Goal: Information Seeking & Learning: Learn about a topic

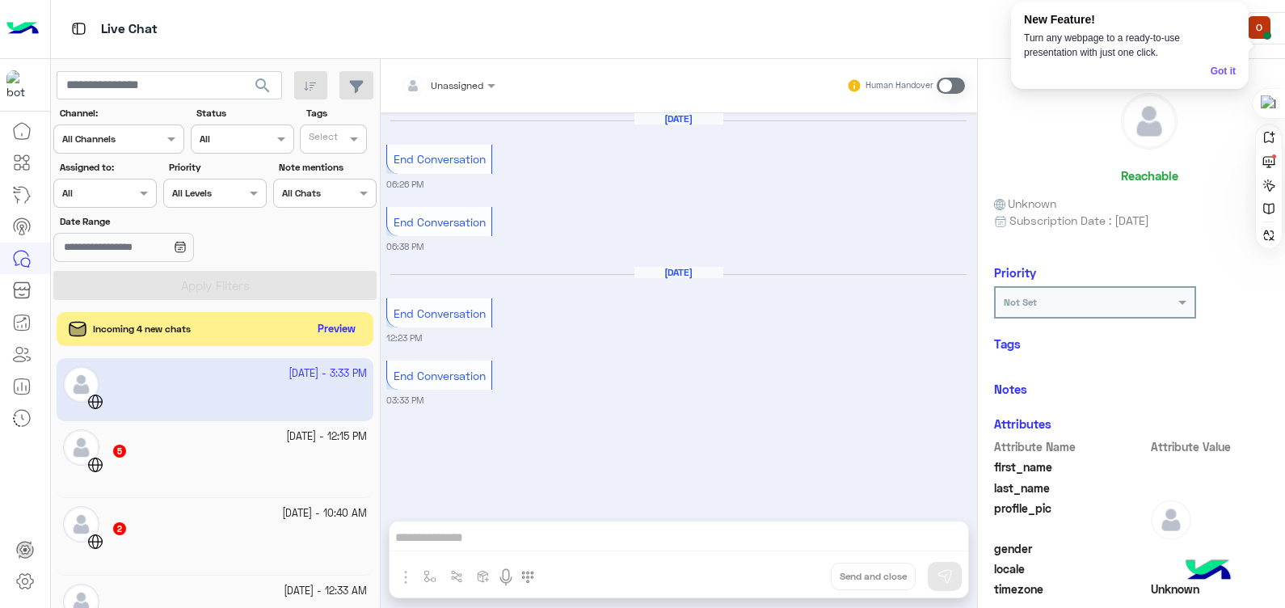
click at [330, 329] on button "Preview" at bounding box center [336, 330] width 50 height 22
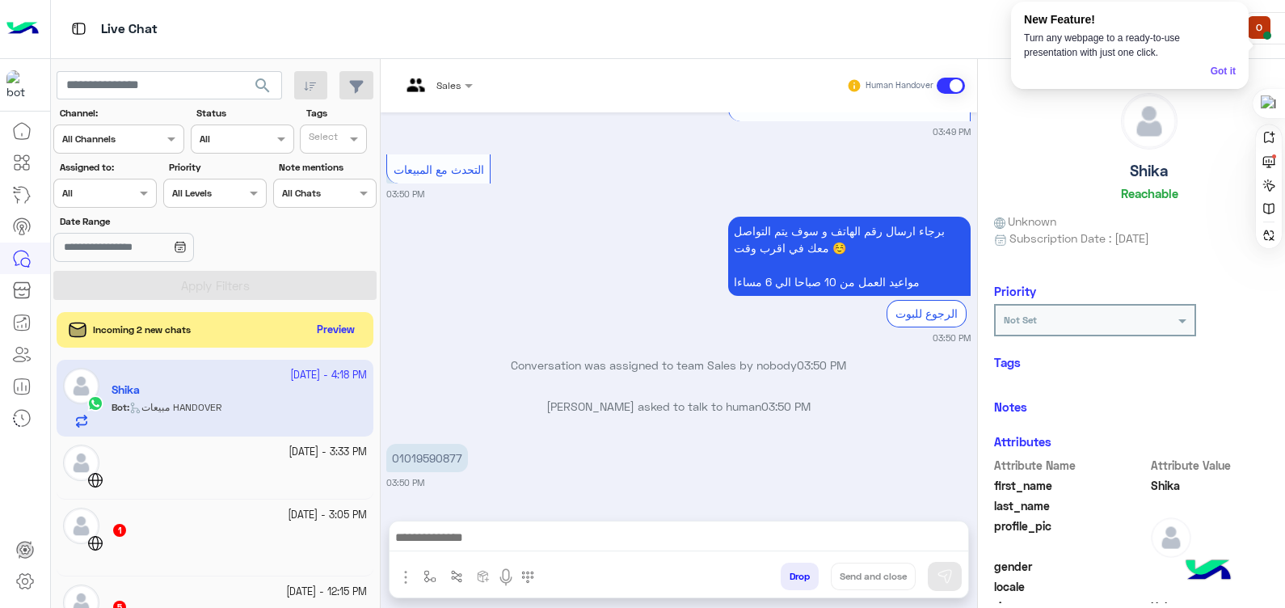
scroll to position [6404, 0]
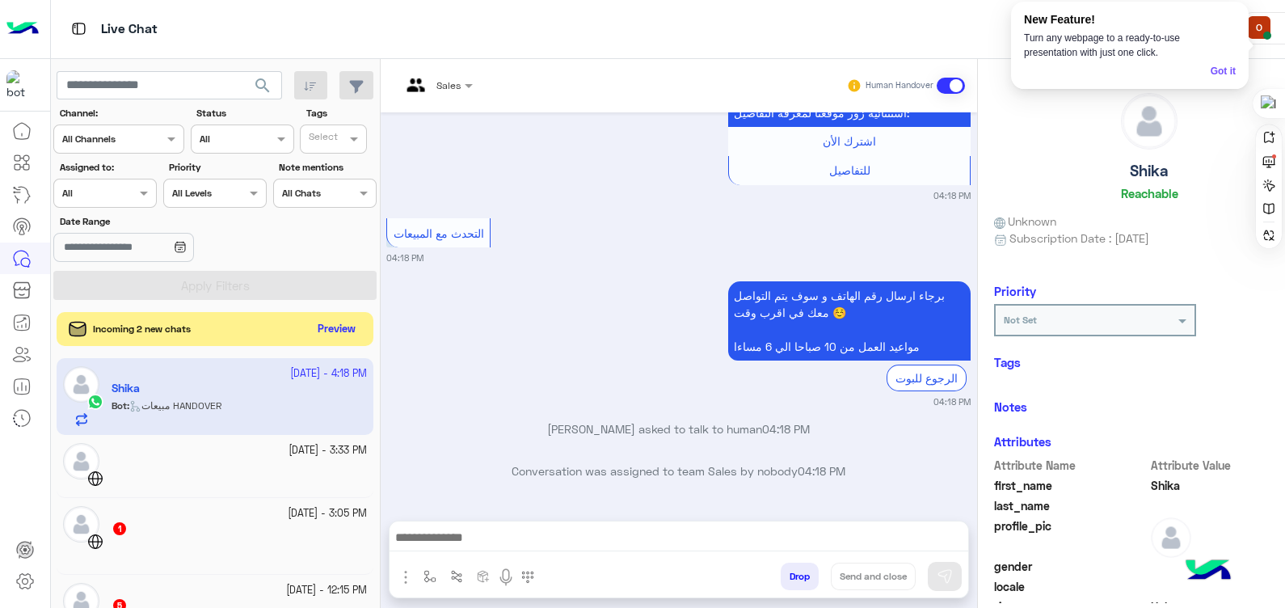
click at [332, 328] on button "Preview" at bounding box center [336, 330] width 50 height 22
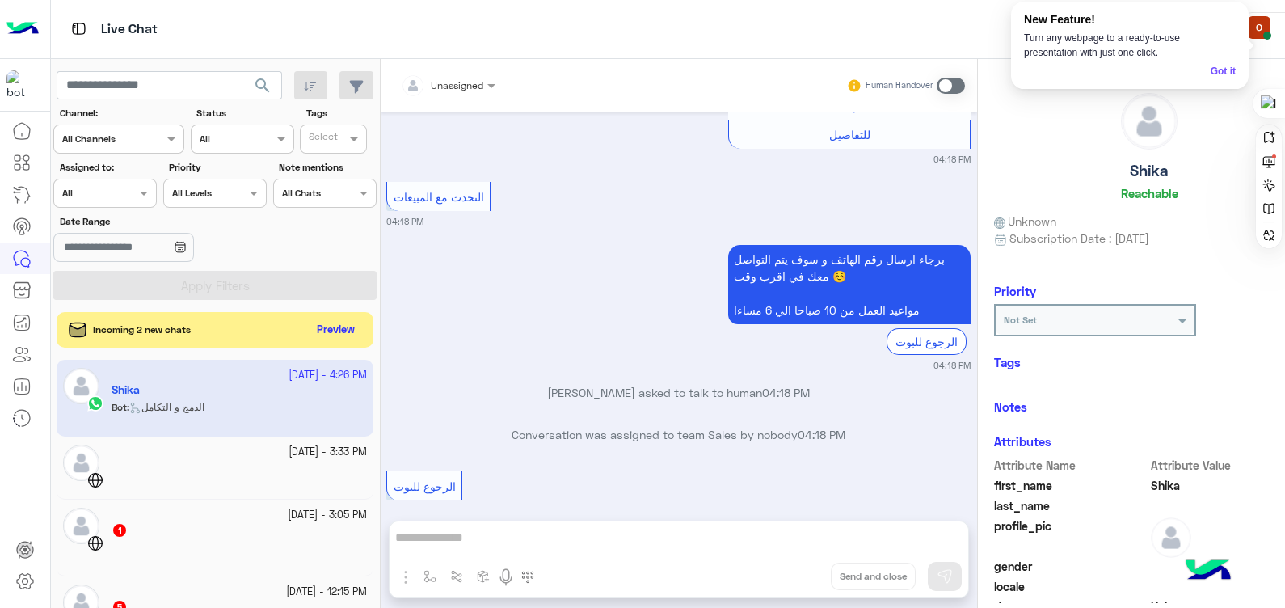
scroll to position [3585, 0]
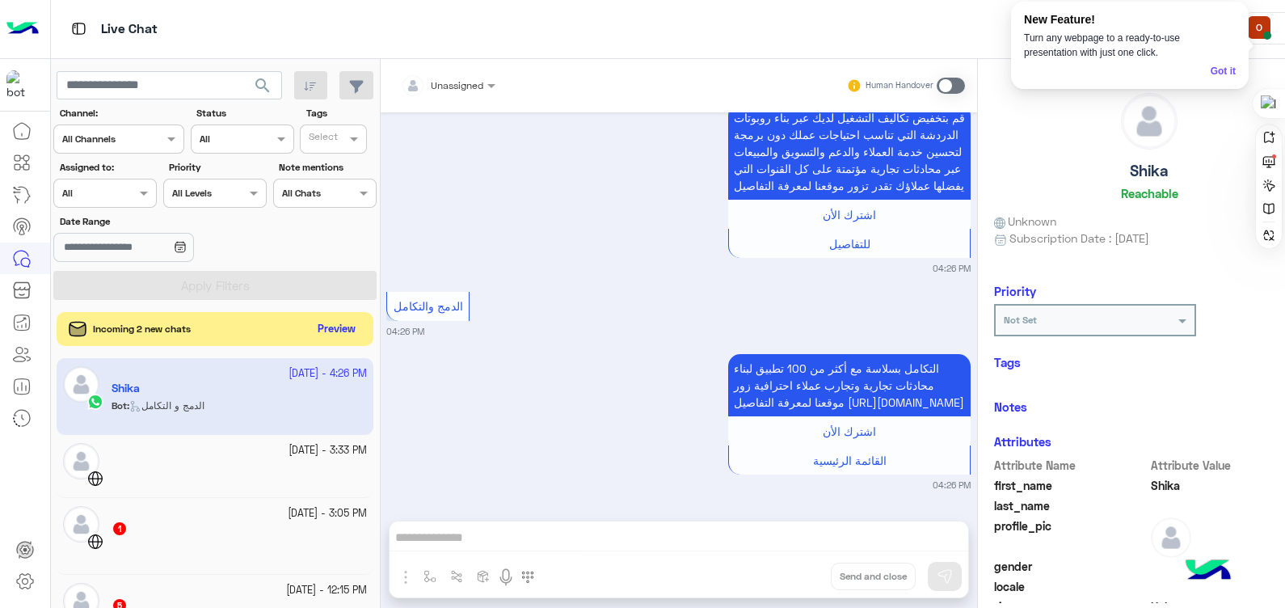
click at [344, 327] on button "Preview" at bounding box center [336, 330] width 50 height 22
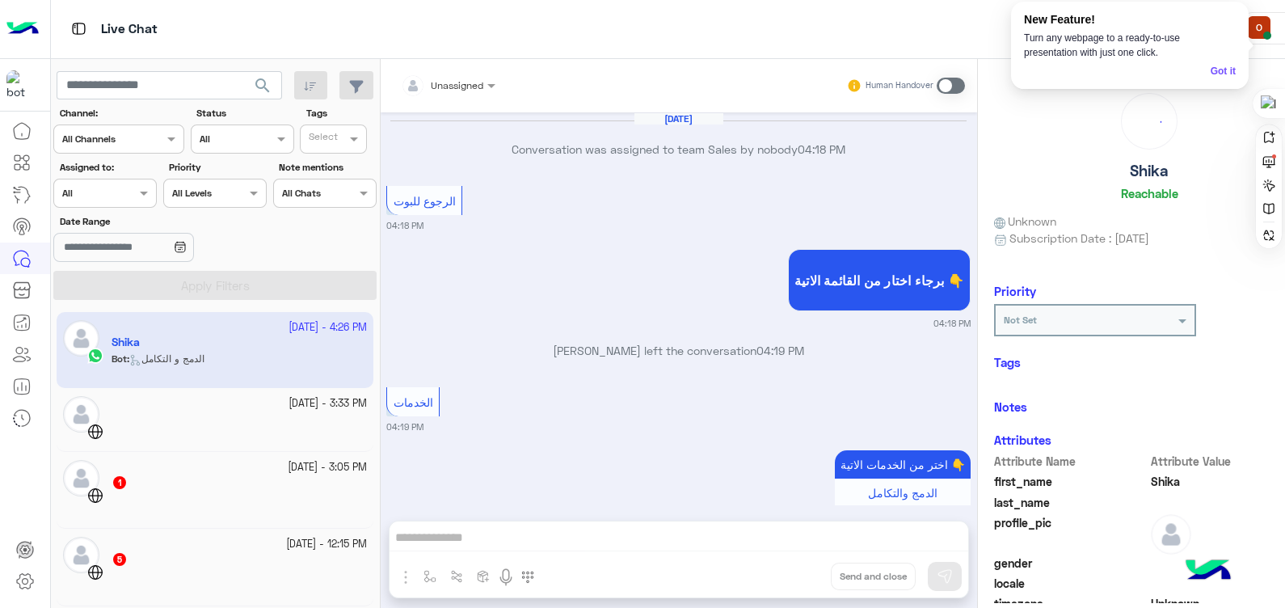
scroll to position [1662, 0]
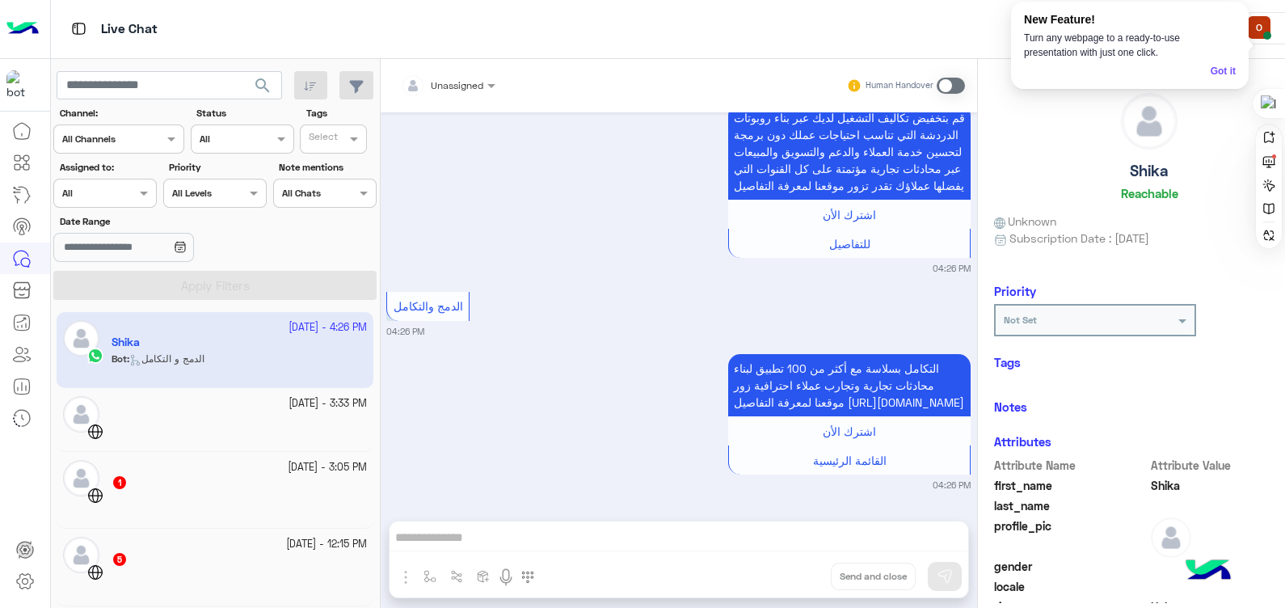
drag, startPoint x: 379, startPoint y: 336, endPoint x: 380, endPoint y: 326, distance: 9.7
click at [380, 326] on div "[DATE] - 4:26 PM Shika Bot : الدمج و التكامل [DATE] - 3:33 PM [DATE] - 3:05 PM …" at bounding box center [215, 460] width 329 height 308
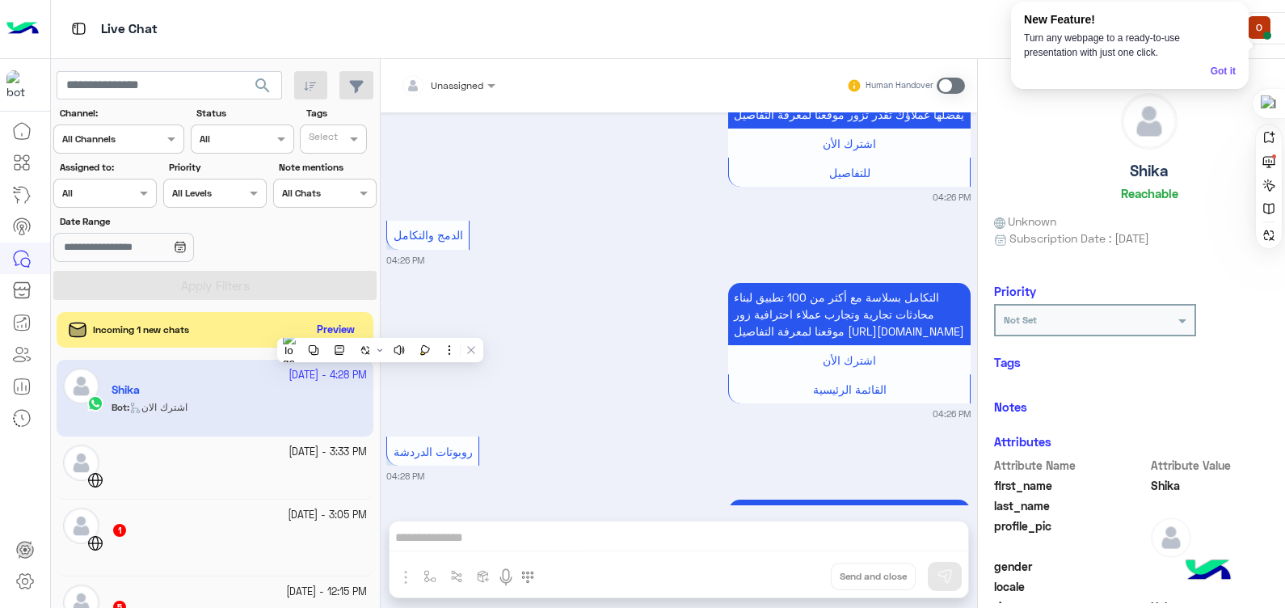
scroll to position [2112, 0]
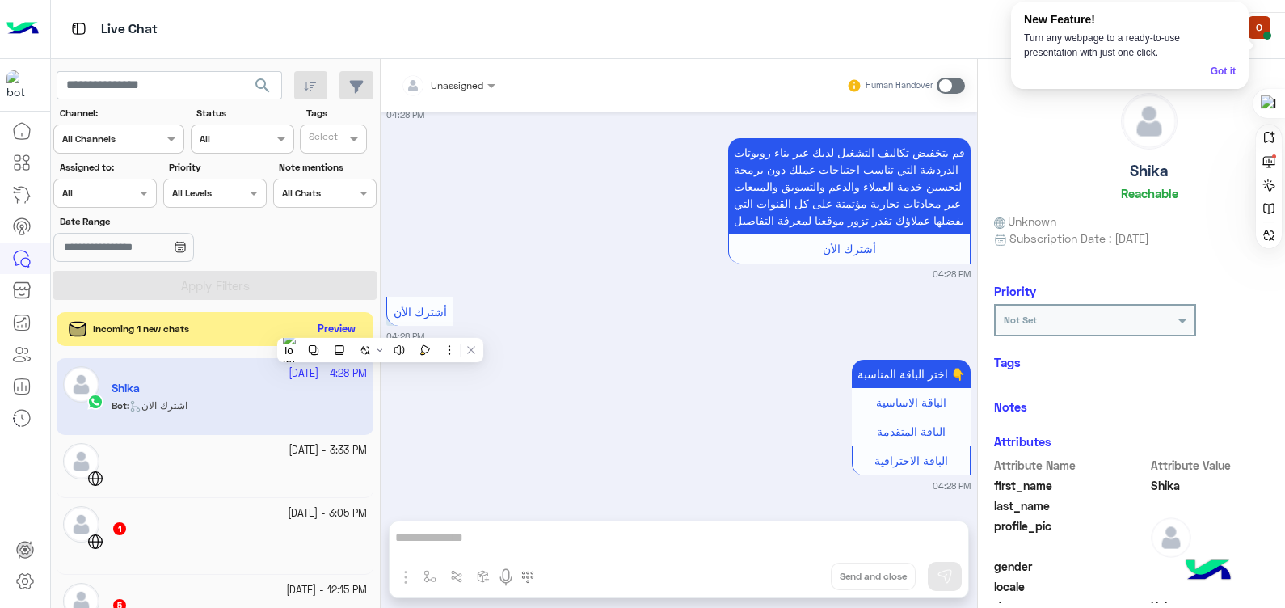
click at [329, 331] on button "Preview" at bounding box center [336, 330] width 50 height 22
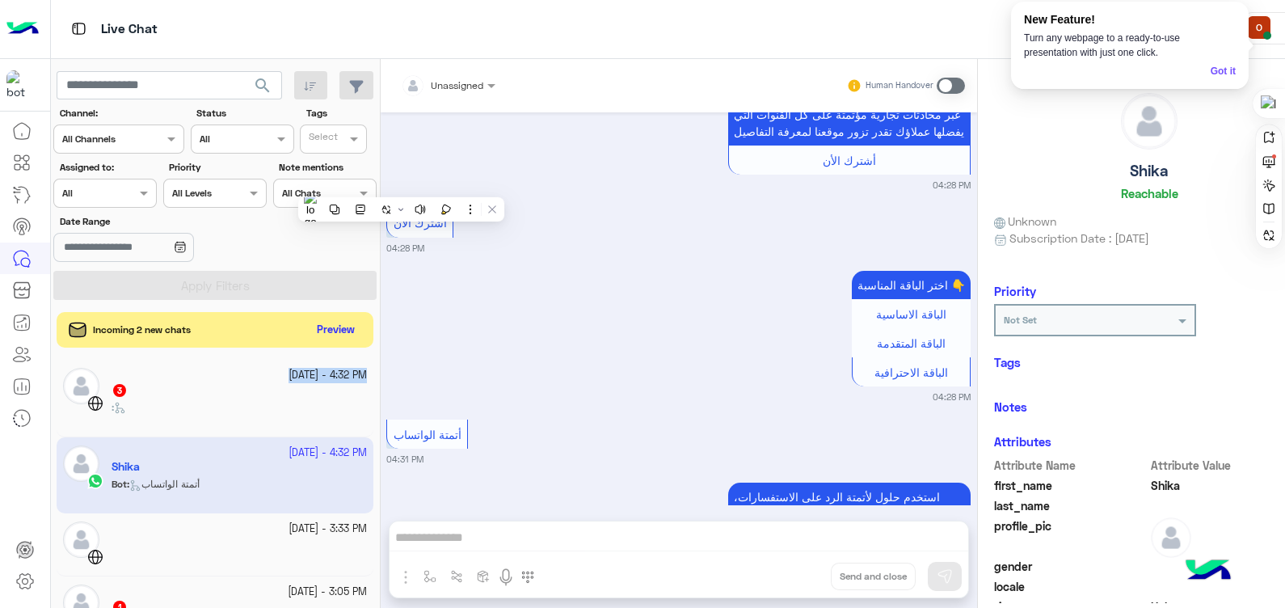
scroll to position [2336, 0]
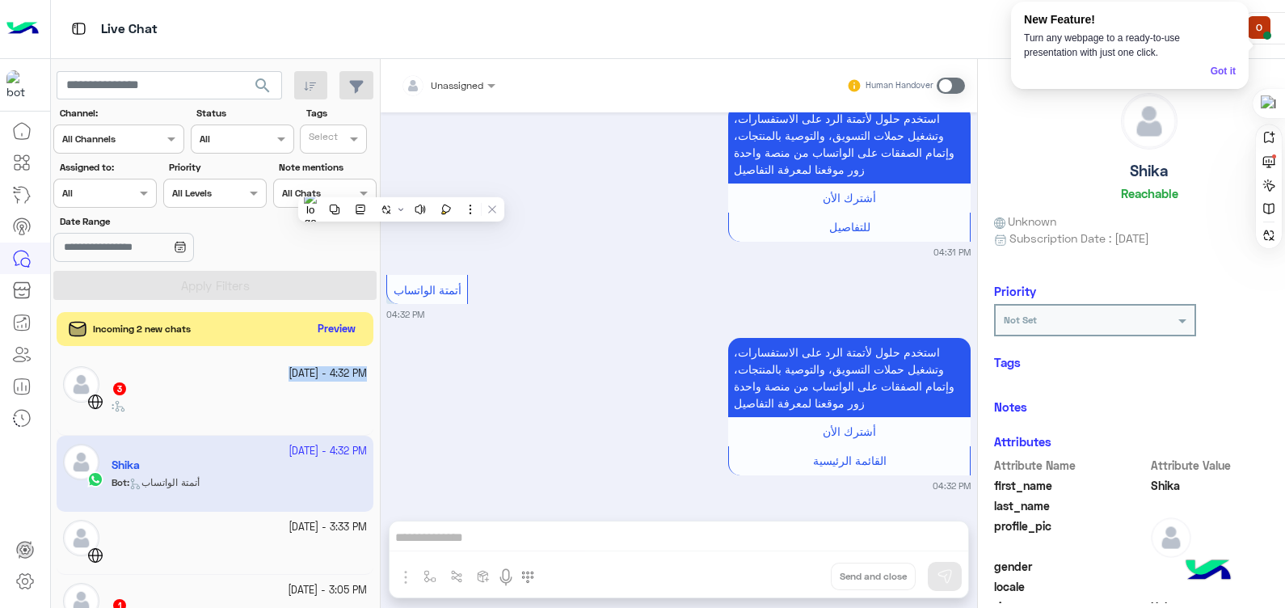
click at [331, 336] on button "Preview" at bounding box center [336, 330] width 50 height 22
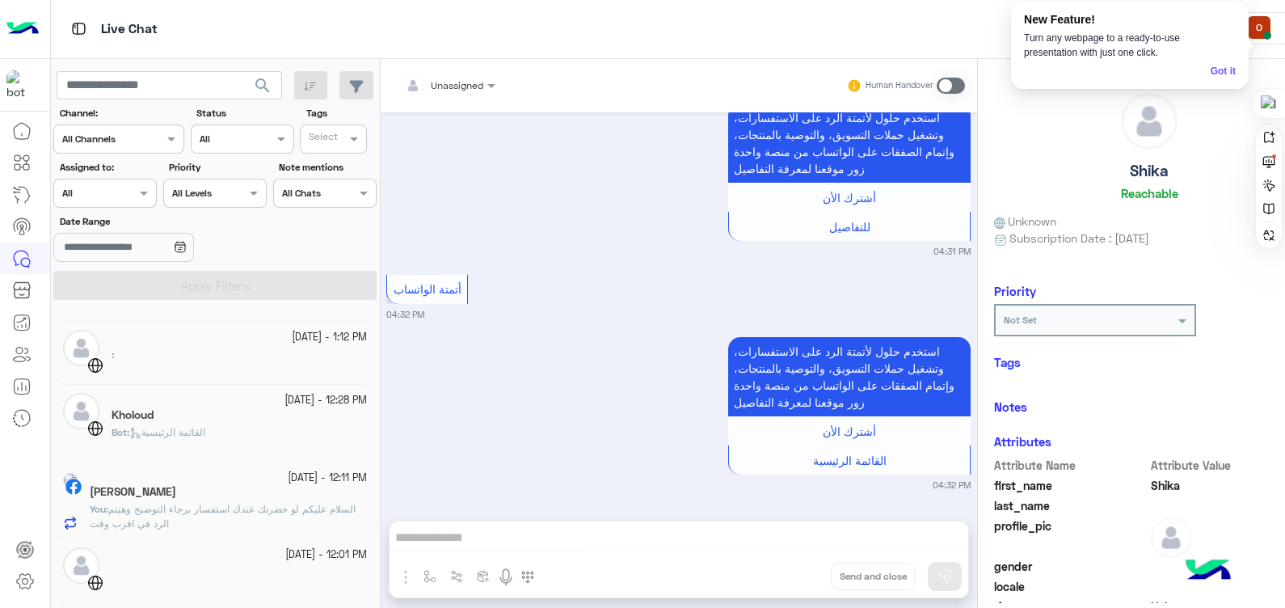
scroll to position [666, 0]
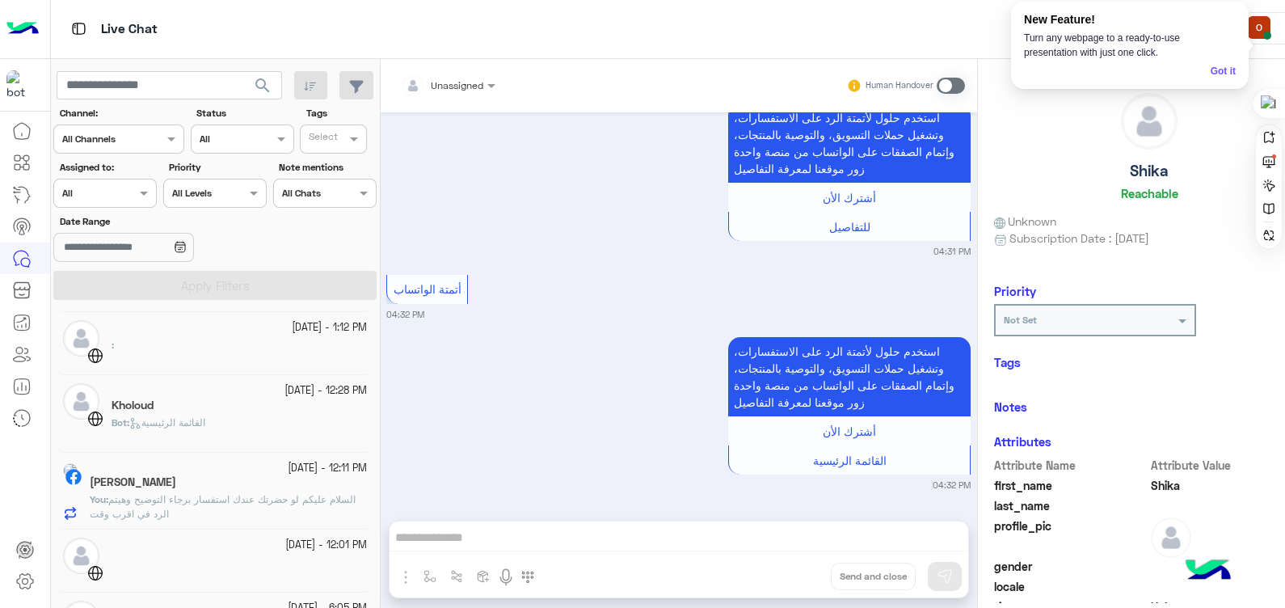
click at [167, 479] on h5 "[PERSON_NAME]" at bounding box center [133, 482] width 87 height 14
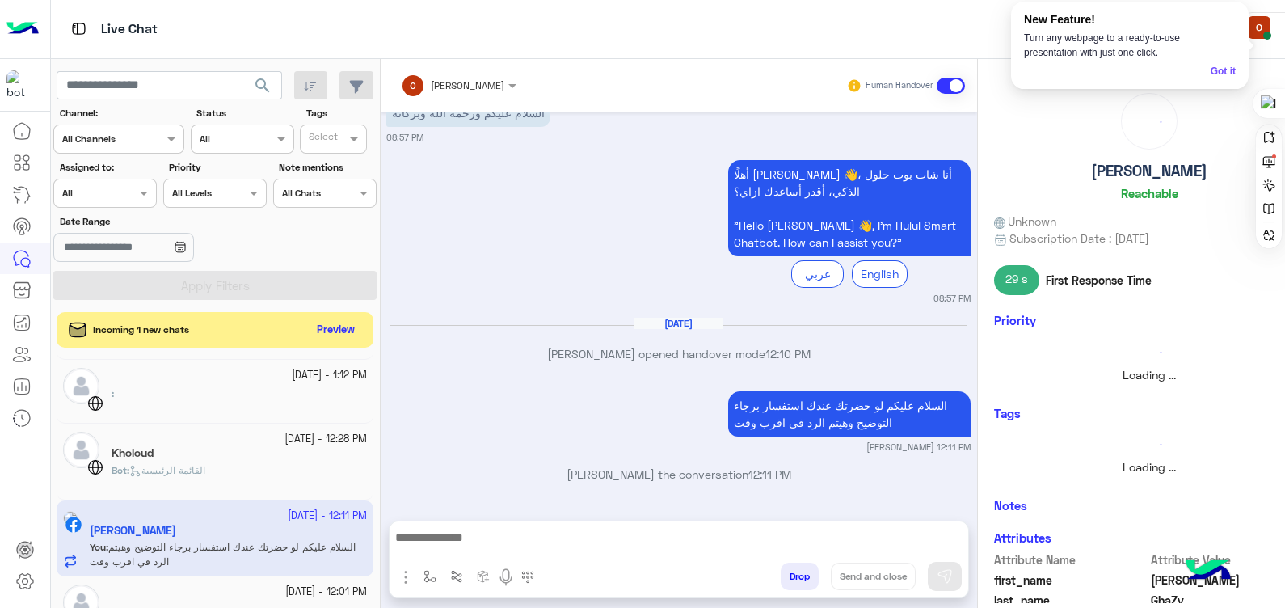
scroll to position [1076, 0]
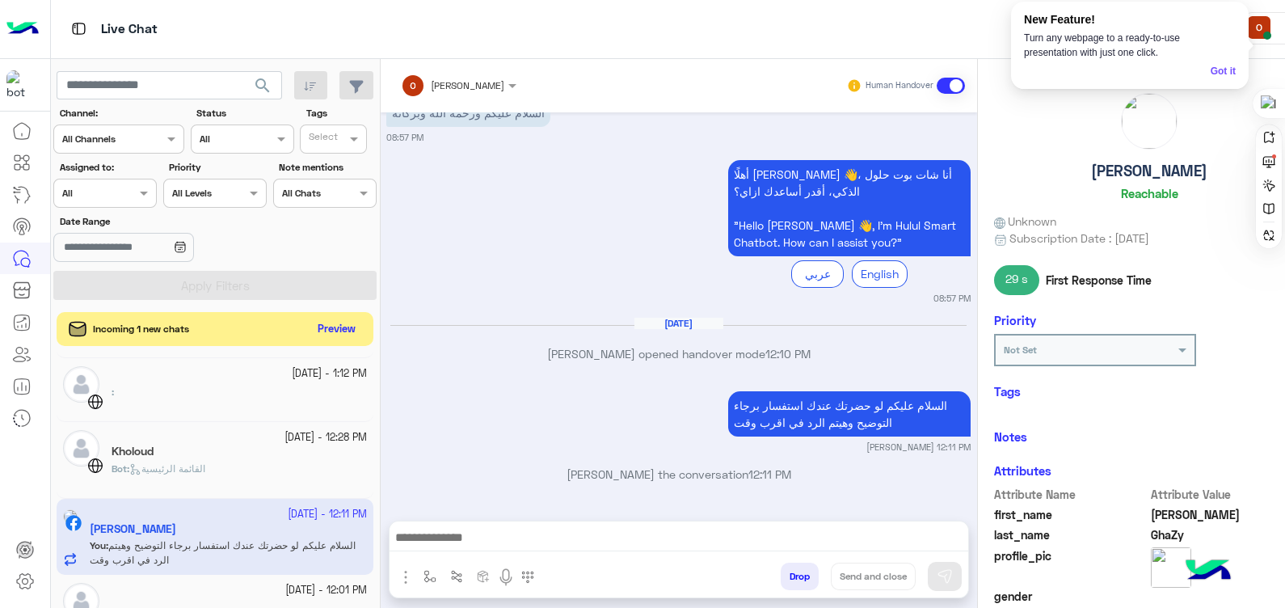
click at [344, 331] on button "Preview" at bounding box center [336, 330] width 50 height 22
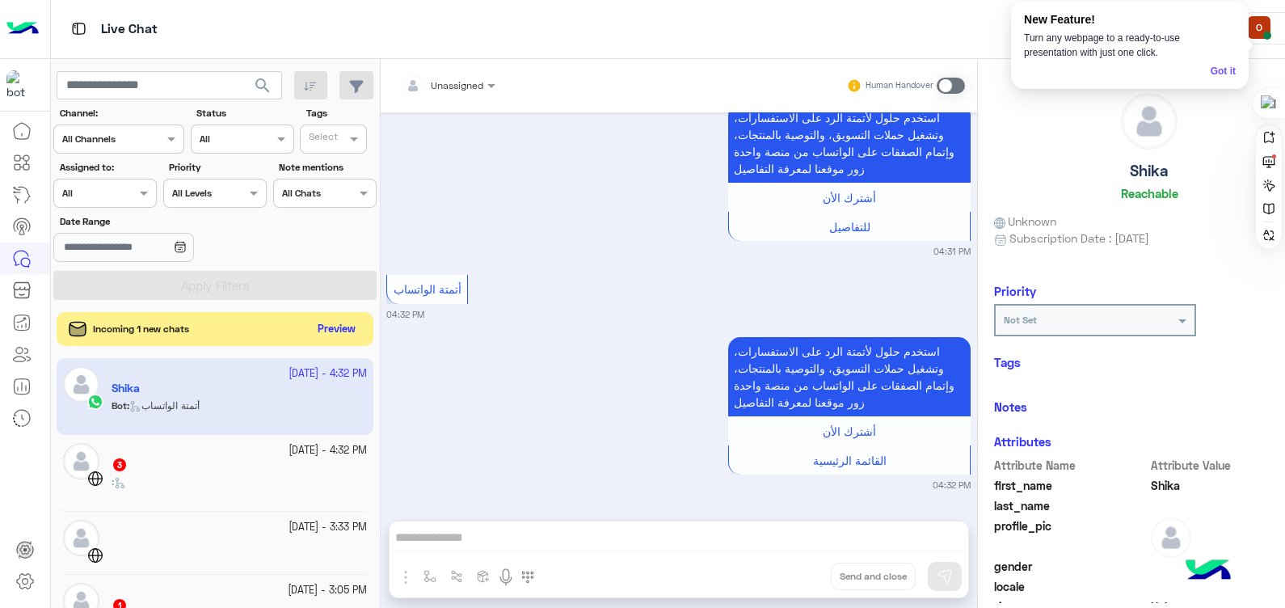
click at [348, 326] on button "Preview" at bounding box center [336, 330] width 50 height 22
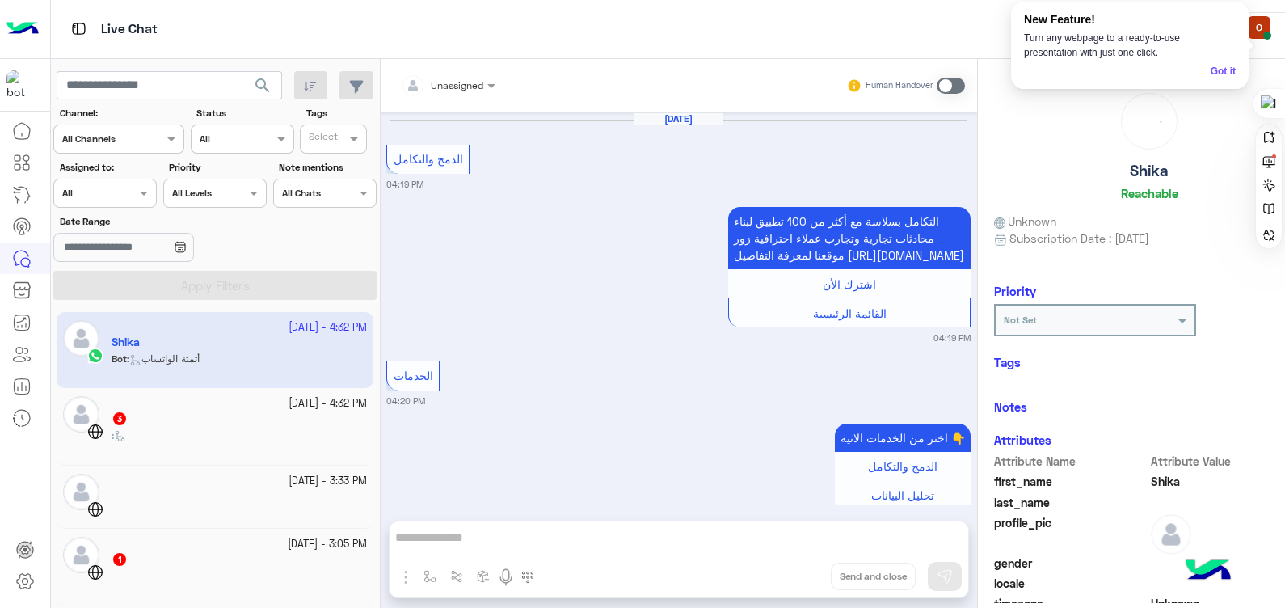
scroll to position [1925, 0]
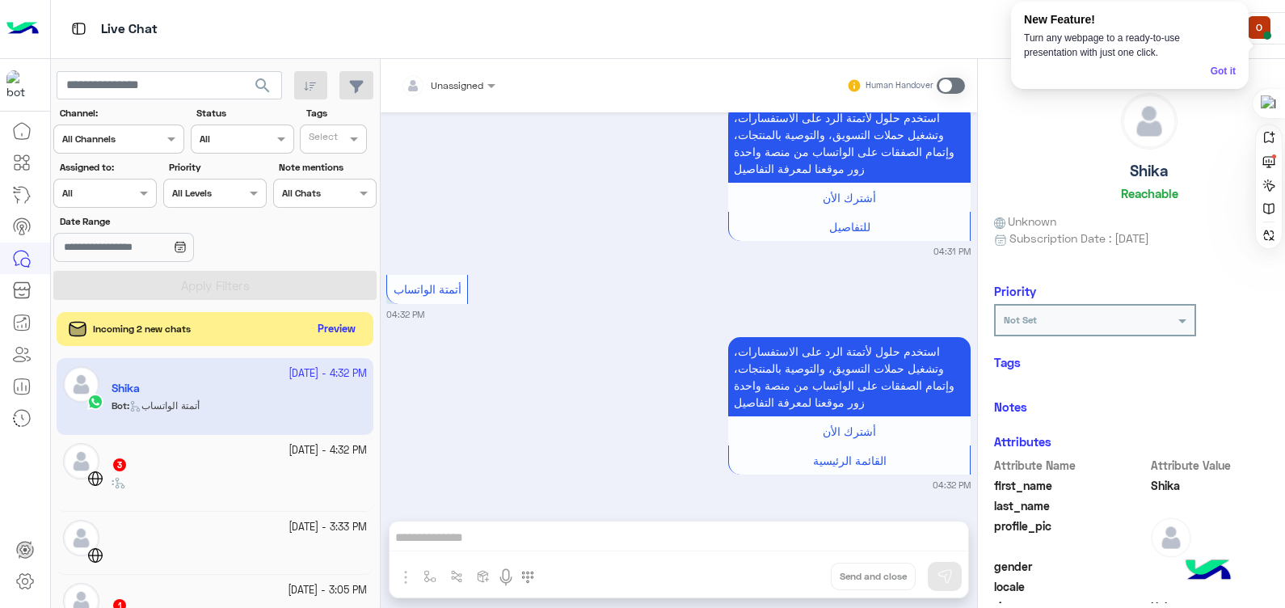
click at [351, 328] on button "Preview" at bounding box center [336, 330] width 50 height 22
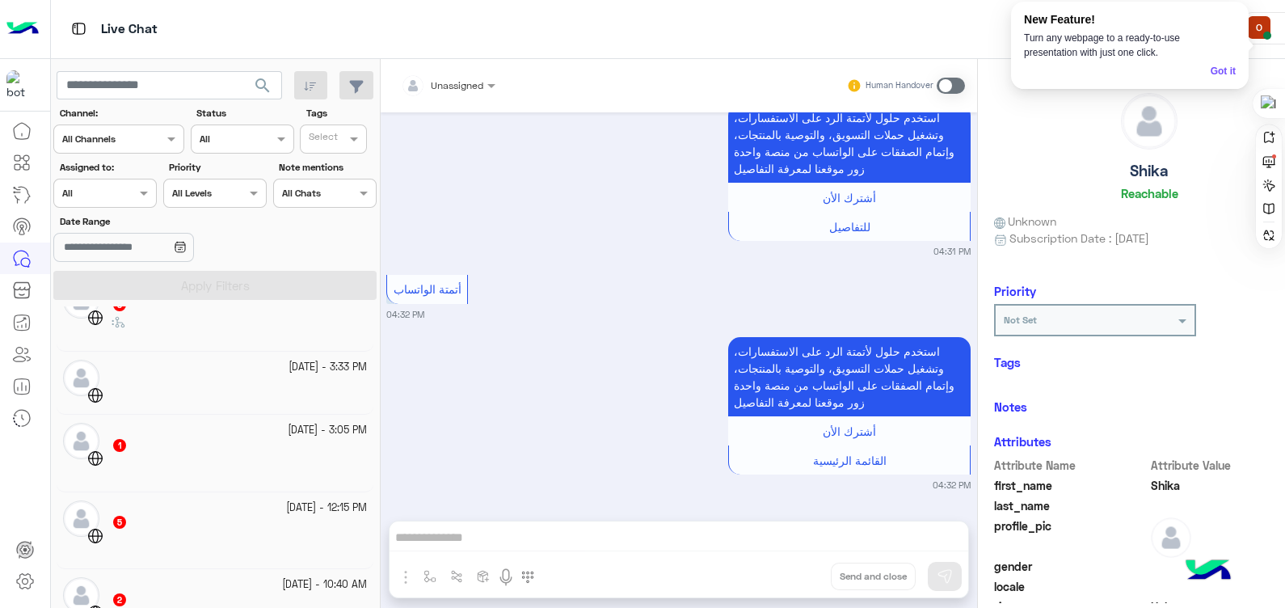
scroll to position [0, 0]
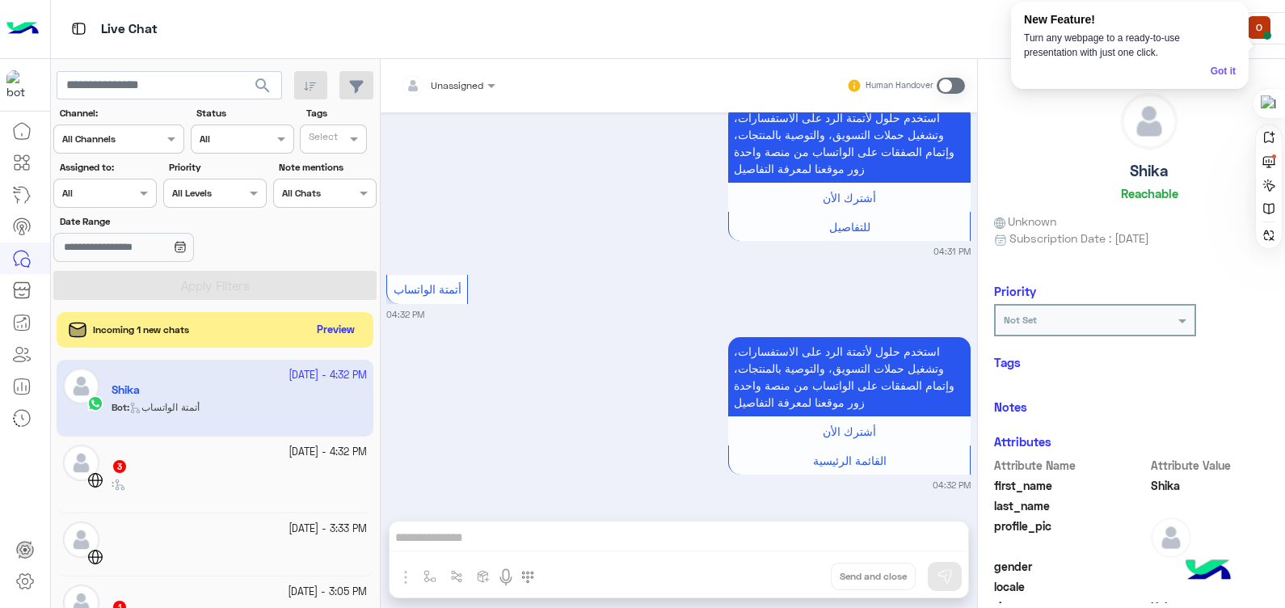
click at [379, 362] on div "[DATE] - 4:32 PM Shika Bot : أتمتة الواتساب [DATE] - 4:32 PM 3 : [DATE] - 3:33 …" at bounding box center [215, 484] width 329 height 260
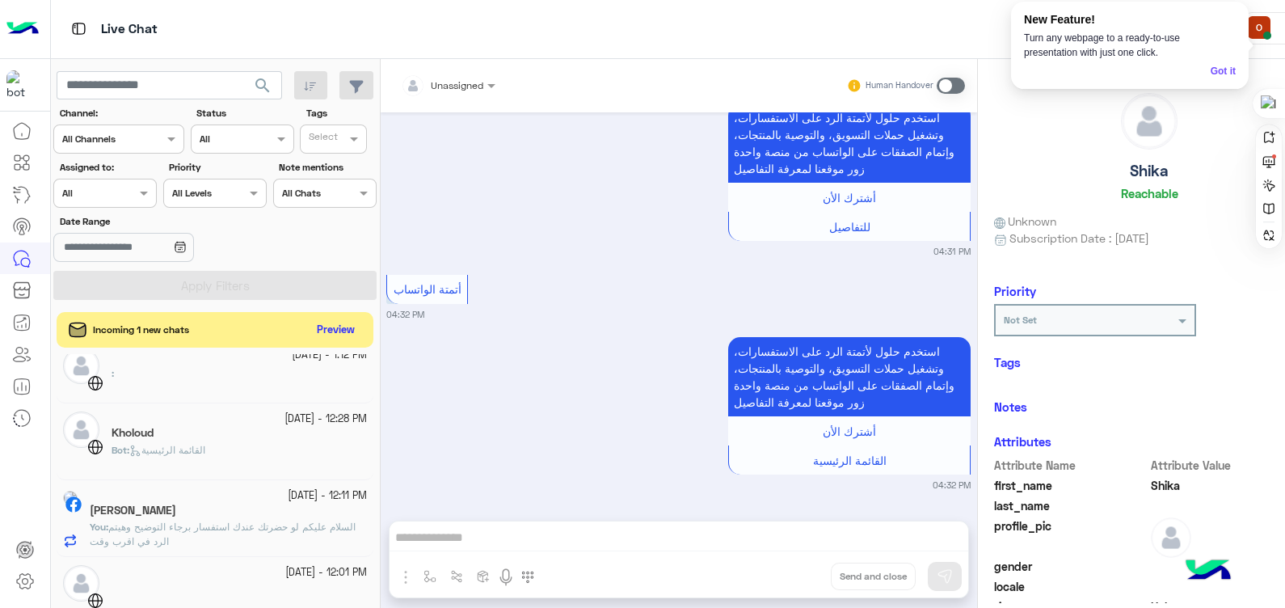
scroll to position [696, 0]
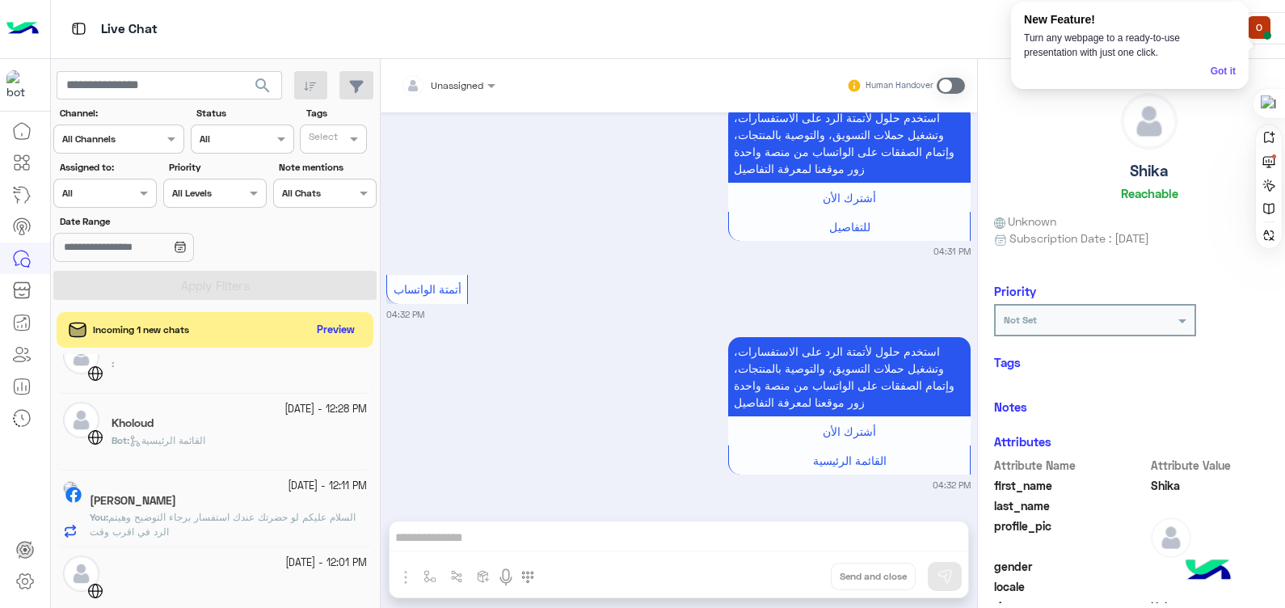
click at [249, 529] on p "You : السلام عليكم لو حضرتك عندك استفسار برجاء التوضيح وهيتم الرد في اقرب وقت" at bounding box center [228, 524] width 277 height 29
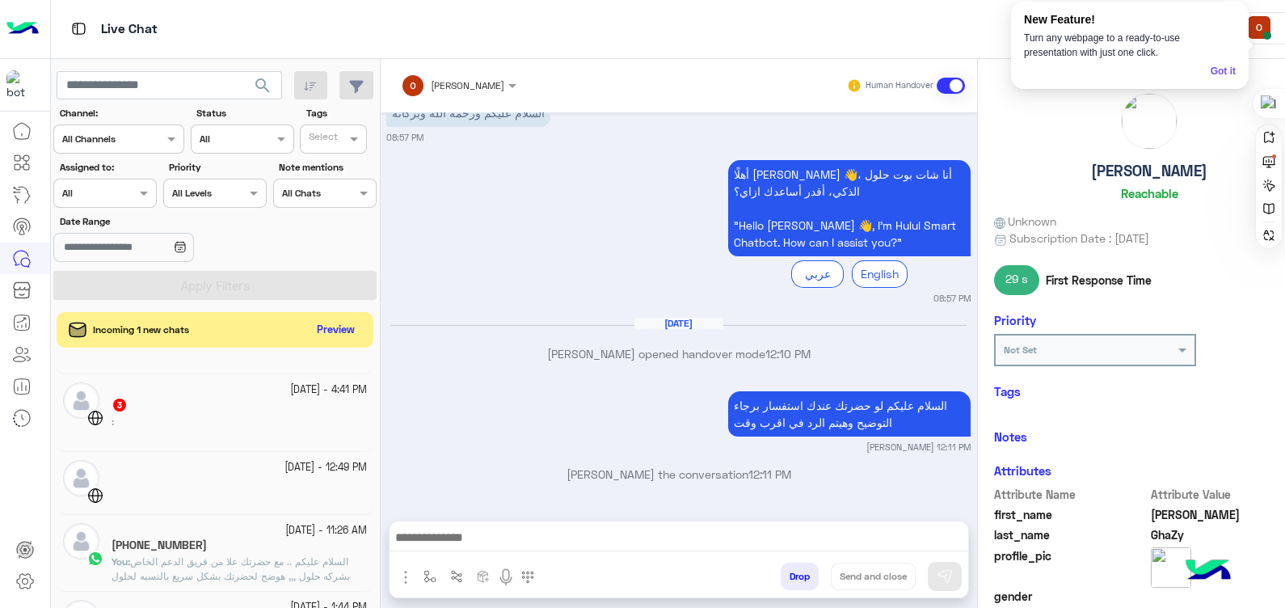
scroll to position [1014, 0]
click at [302, 568] on p "You : السلام عليكم .. مع حضرتك علا من فريق الدعم الخاص بشركه حلول ,,, هوضح لحضر…" at bounding box center [239, 609] width 255 height 116
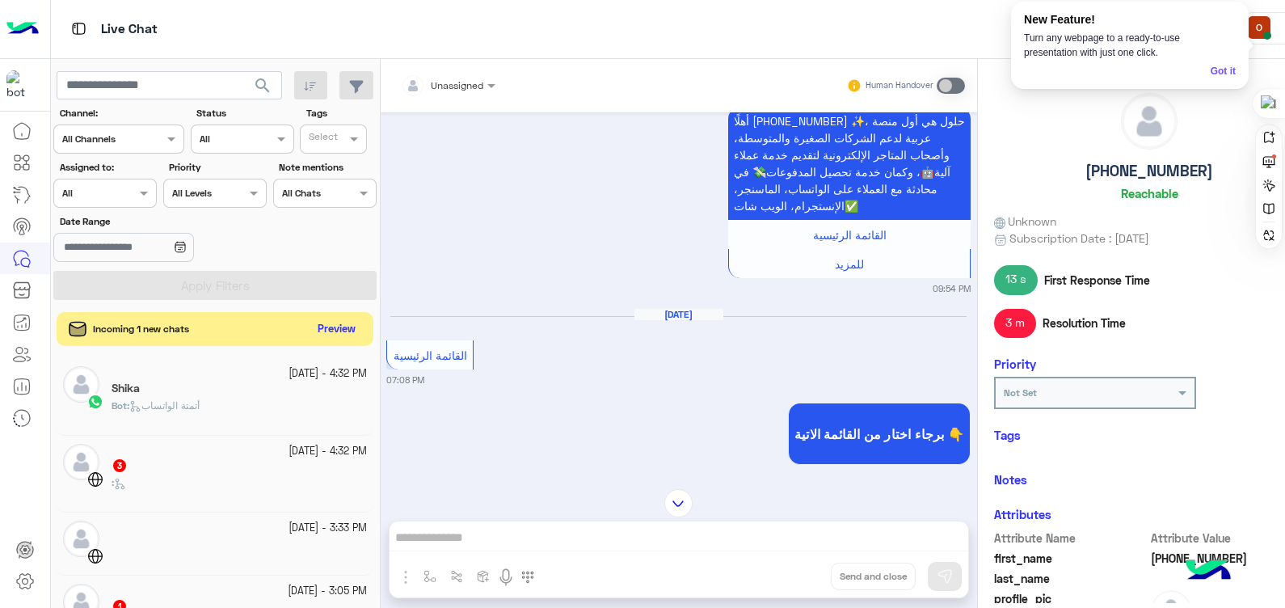
click at [341, 322] on button "Preview" at bounding box center [336, 330] width 50 height 22
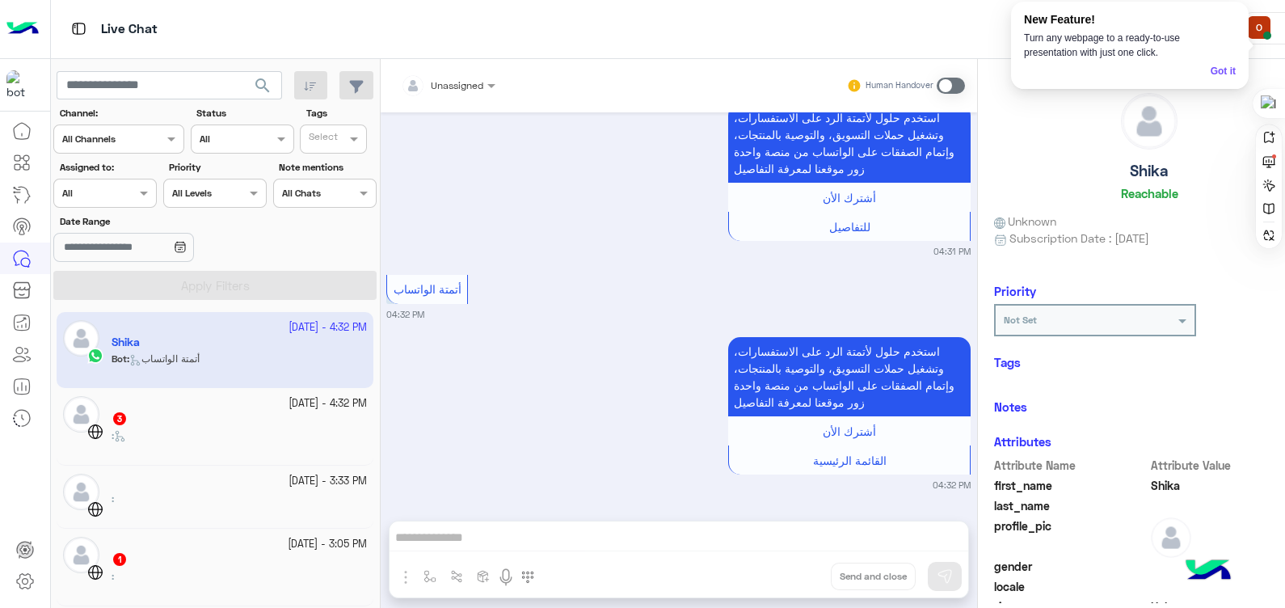
click at [1238, 365] on h6 "Tags" at bounding box center [1149, 362] width 311 height 15
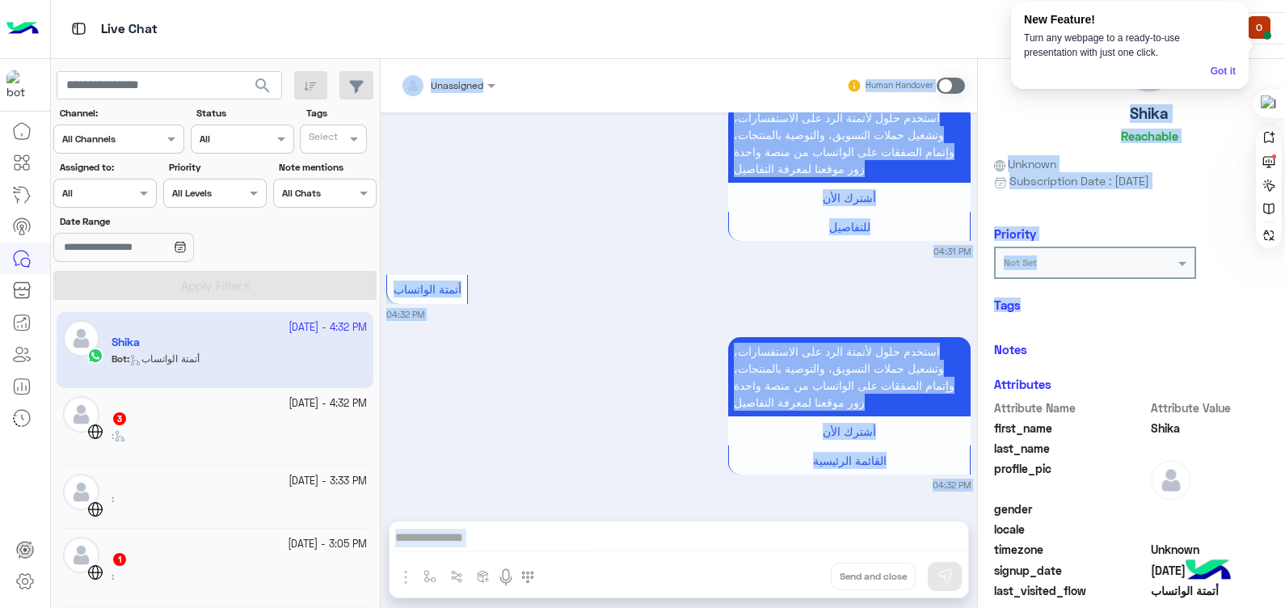
scroll to position [275, 0]
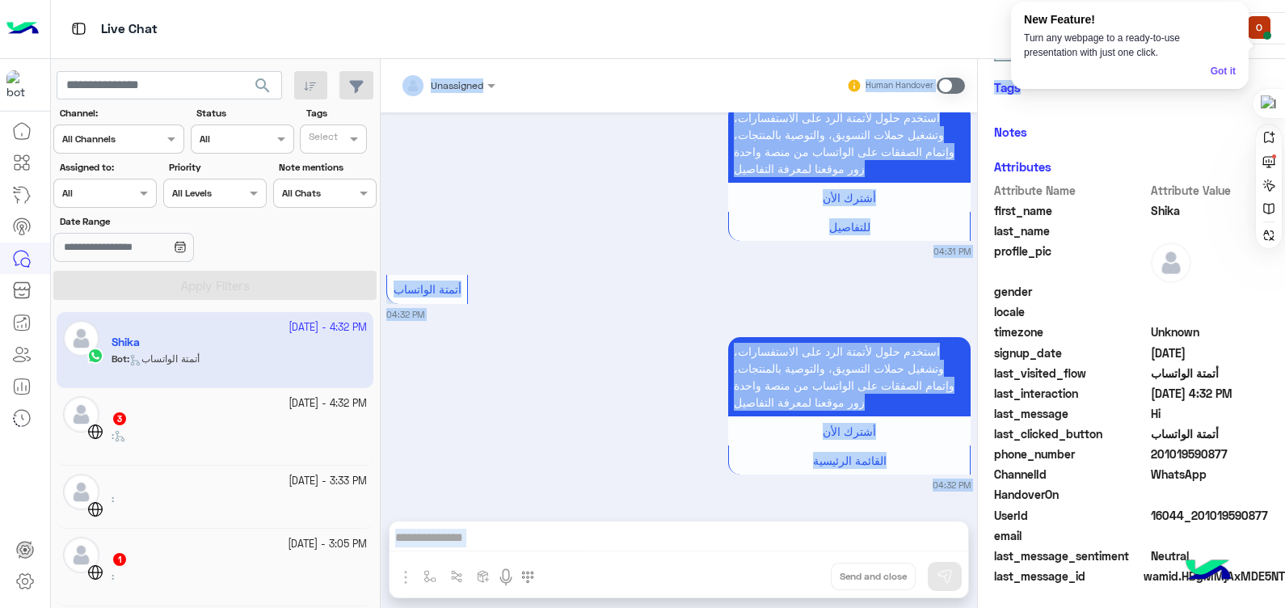
drag, startPoint x: 1238, startPoint y: 365, endPoint x: 1241, endPoint y: 652, distance: 287.0
click at [1241, 607] on html "Live Chat Contact Us Help Center عربي English search Channel: Channel All Chann…" at bounding box center [642, 304] width 1285 height 608
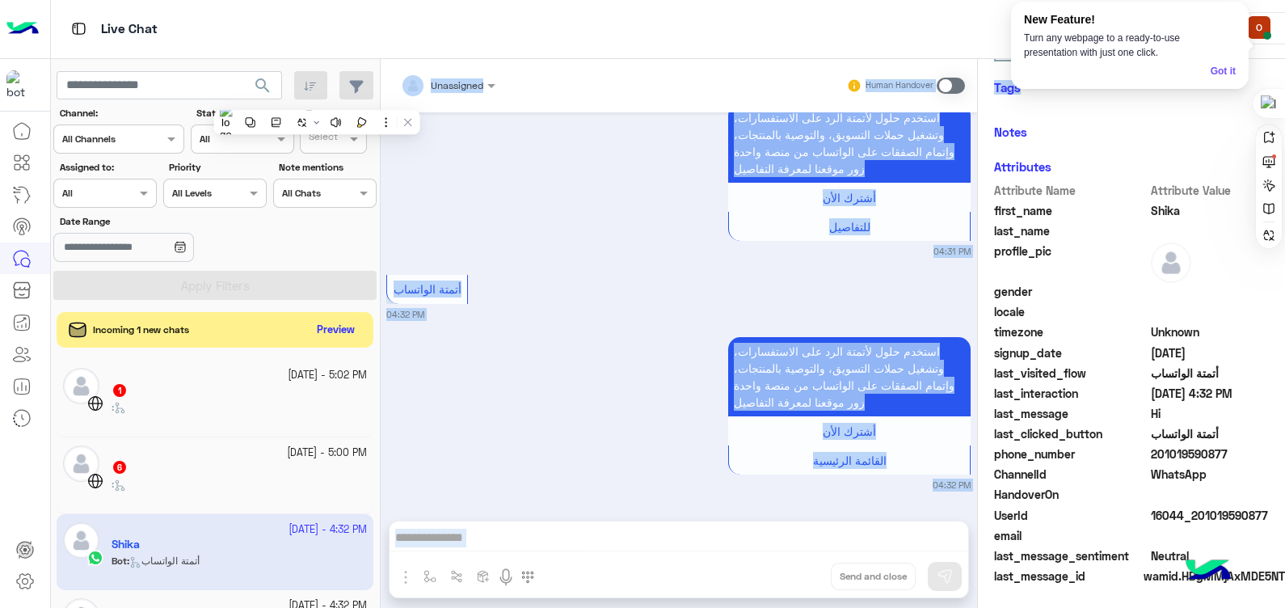
click at [452, 309] on small "04:32 PM" at bounding box center [678, 314] width 585 height 13
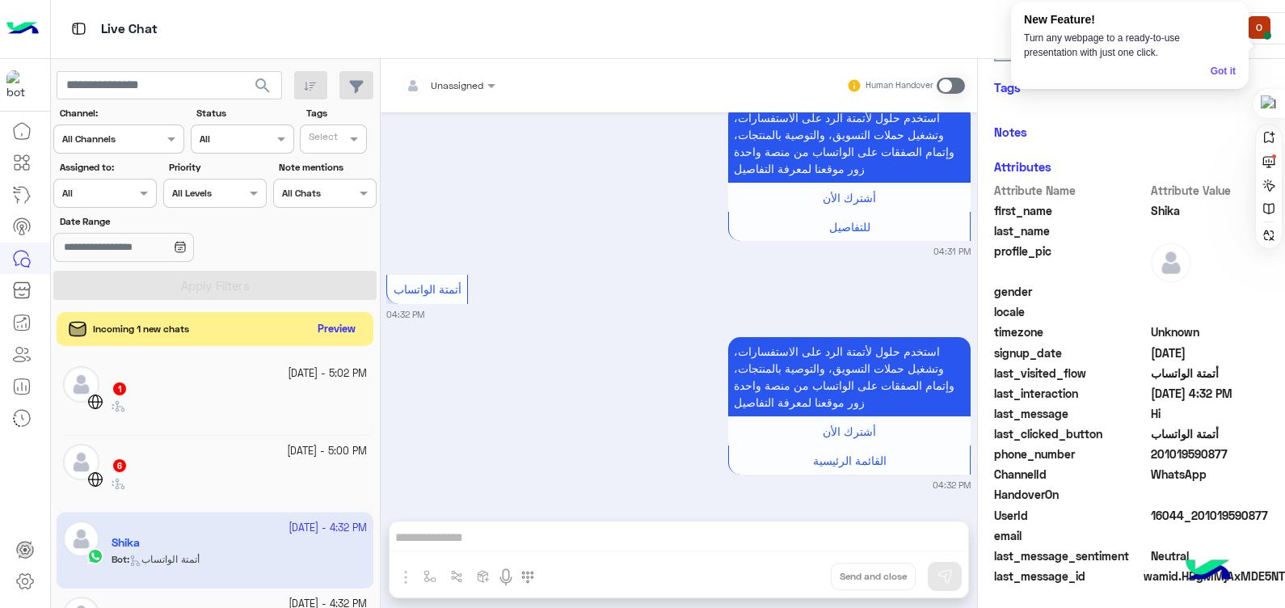
click at [352, 327] on button "Preview" at bounding box center [336, 330] width 50 height 22
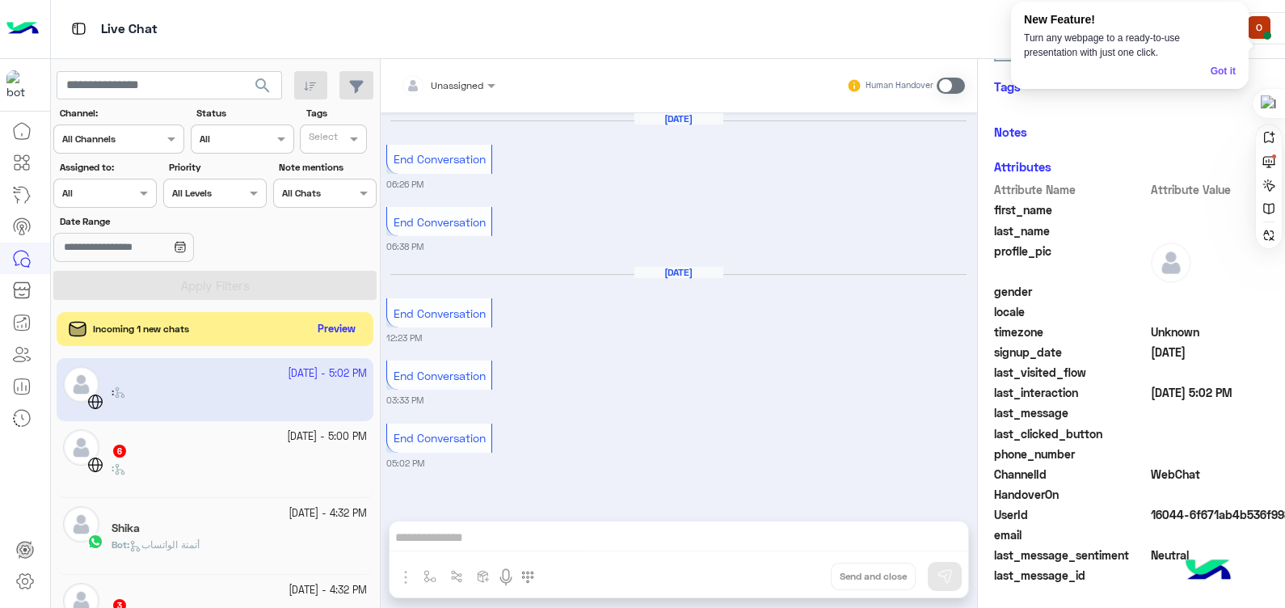
click at [336, 319] on button "Preview" at bounding box center [336, 330] width 50 height 22
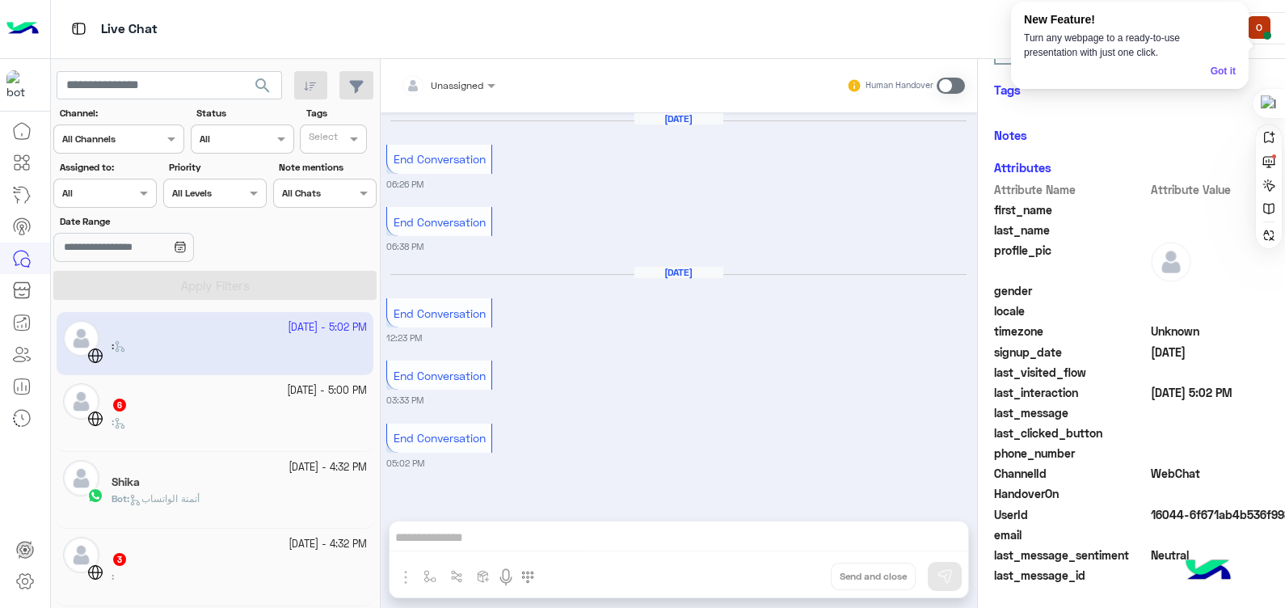
scroll to position [257, 0]
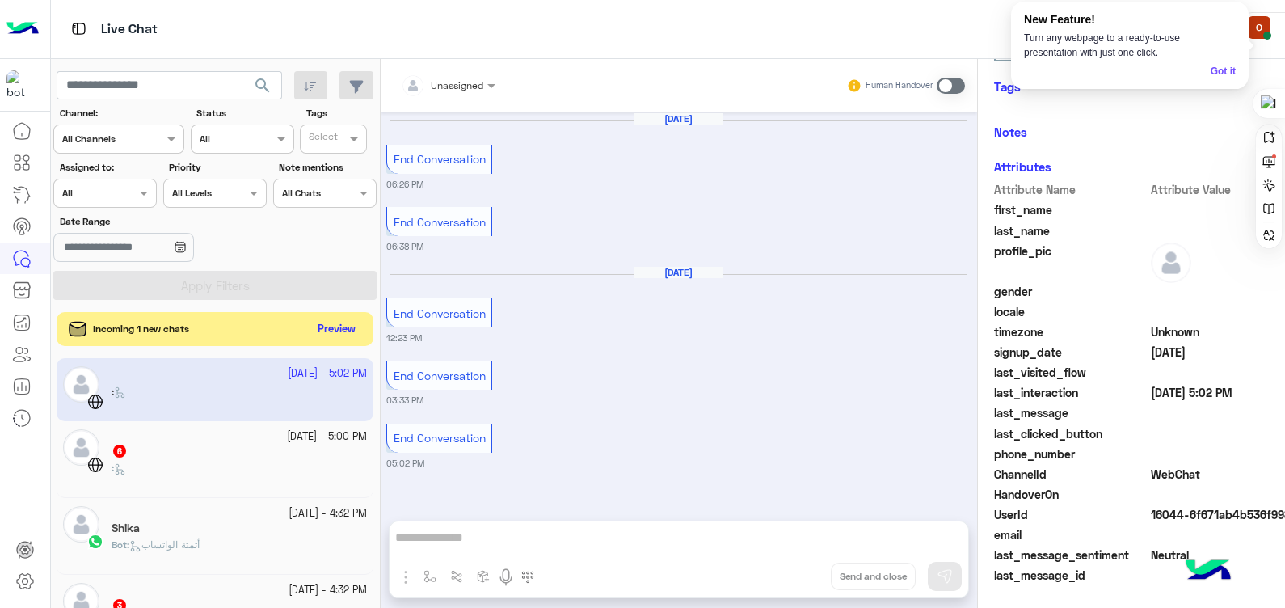
click at [340, 335] on button "Preview" at bounding box center [336, 330] width 50 height 22
